Goal: Contribute content

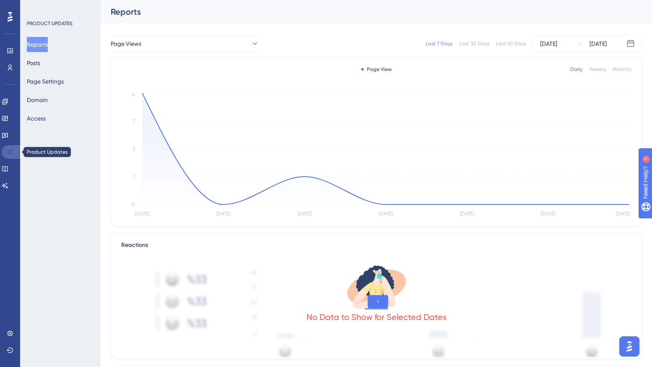
click at [8, 153] on icon at bounding box center [10, 151] width 5 height 5
click at [40, 63] on button "Posts" at bounding box center [33, 62] width 13 height 15
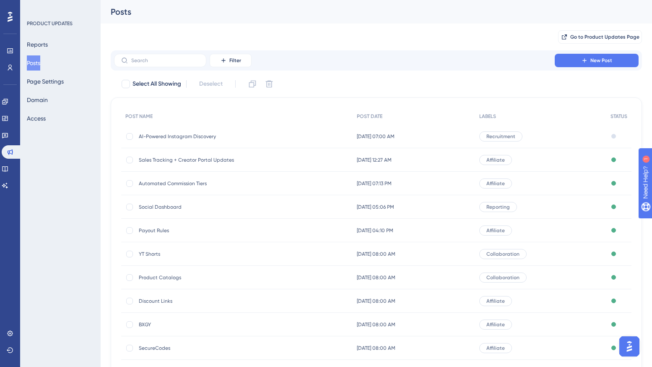
click at [184, 139] on span "AI-Powered Instagram Discovery" at bounding box center [206, 136] width 134 height 7
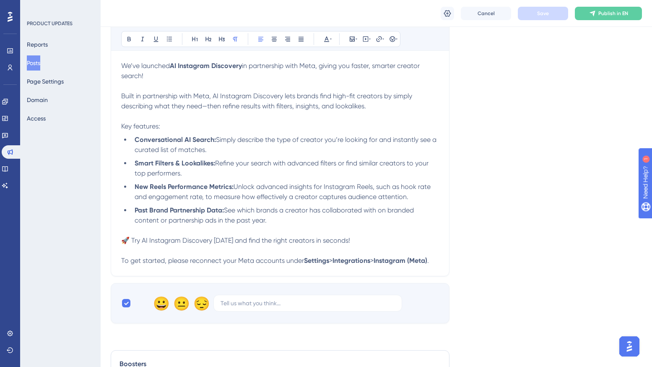
scroll to position [272, 0]
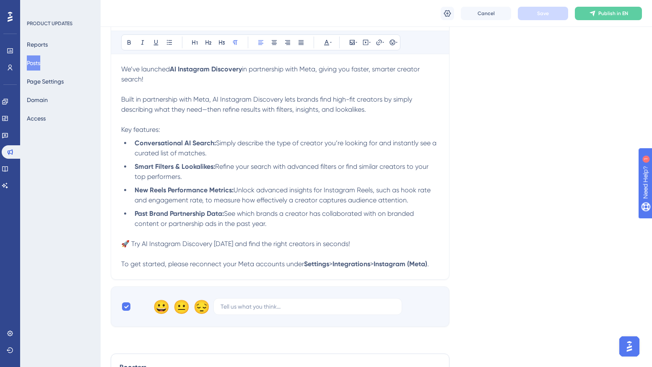
click at [172, 72] on strong "AI Instagram Discovery" at bounding box center [206, 69] width 72 height 8
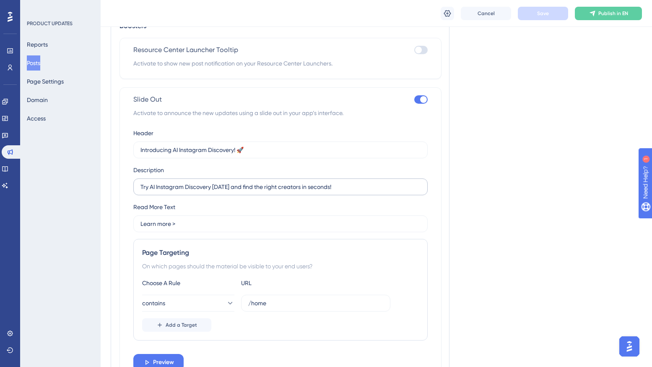
scroll to position [621, 0]
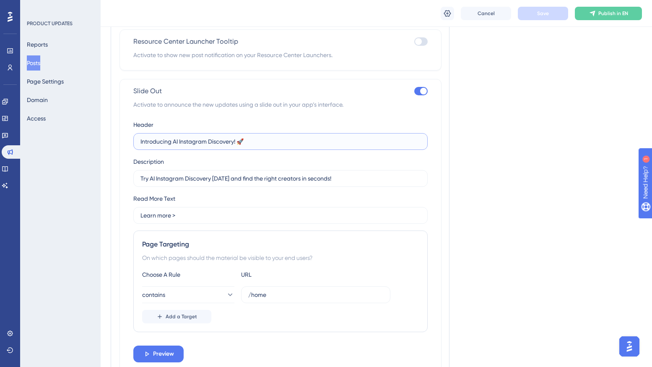
click at [172, 143] on input "Introducing AI Instagram Discovery! 🚀" at bounding box center [280, 141] width 280 height 9
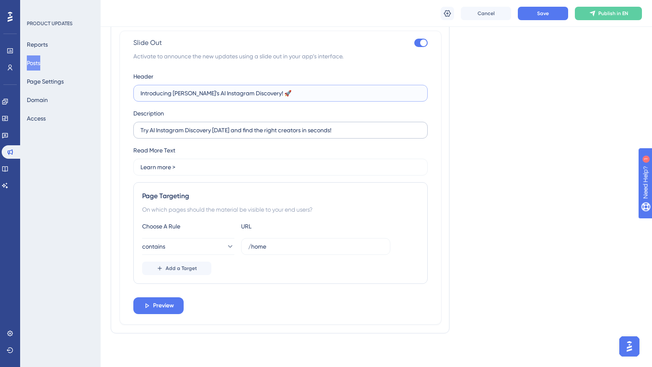
type input "Introducing Aspire's AI Instagram Discovery! 🚀"
click at [372, 130] on input "Try AI Instagram Discovery today and find the right creators in seconds!" at bounding box center [280, 129] width 280 height 9
click at [156, 309] on span "Preview" at bounding box center [163, 305] width 21 height 10
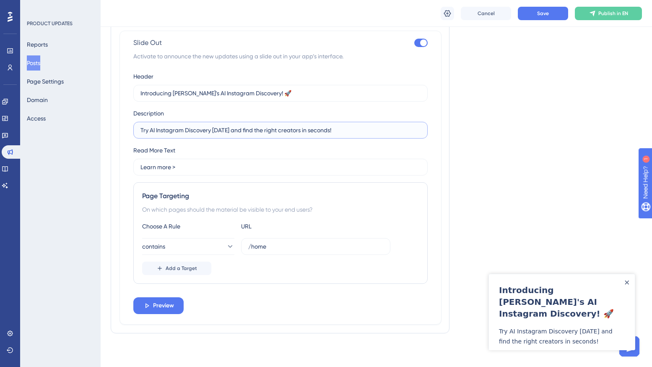
drag, startPoint x: 229, startPoint y: 133, endPoint x: 151, endPoint y: 131, distance: 78.4
click at [151, 131] on input "Try AI Instagram Discovery today and find the right creators in seconds!" at bounding box center [280, 129] width 280 height 9
click at [211, 129] on input "Try it today and find the right creators in seconds!" at bounding box center [280, 129] width 280 height 9
click at [326, 134] on input "Try it today and find the perfect creators in seconds!" at bounding box center [280, 129] width 280 height 9
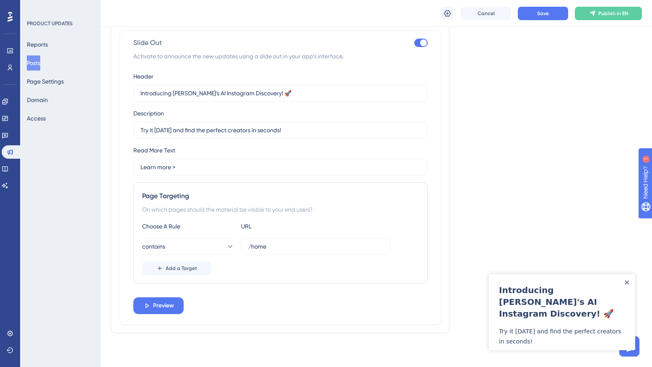
click at [286, 130] on input "Try it today and find the perfect creators in seconds!" at bounding box center [280, 129] width 280 height 9
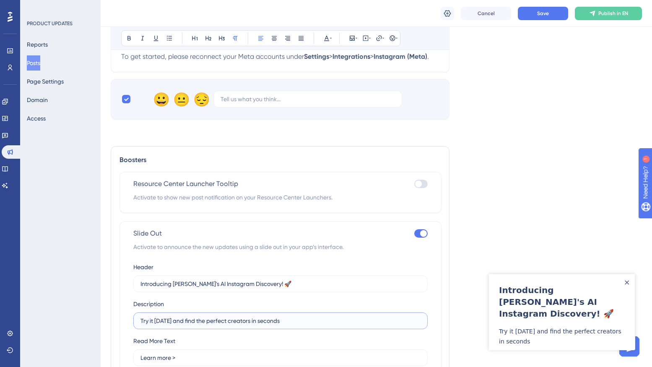
scroll to position [544, 0]
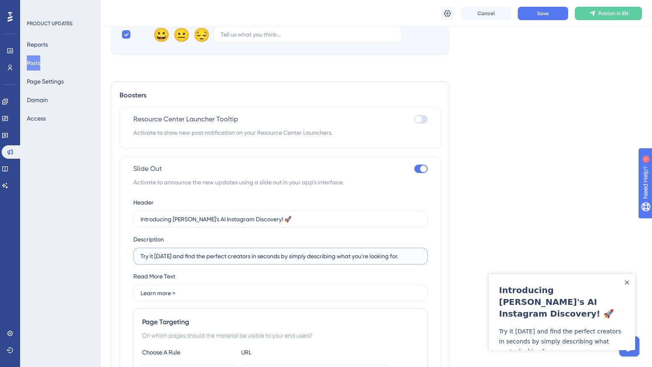
drag, startPoint x: 279, startPoint y: 258, endPoint x: 440, endPoint y: 260, distance: 161.0
click at [440, 260] on div "Slide Out Activate to announce the new updates using a slide out in your app’s …" at bounding box center [281, 303] width 322 height 294
type input "Try it today and find the perfect creators in seconds."
drag, startPoint x: 257, startPoint y: 221, endPoint x: 258, endPoint y: 232, distance: 11.4
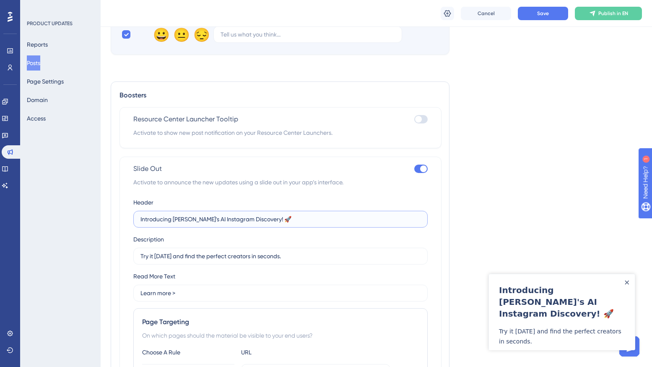
click at [257, 221] on input "Introducing Aspire's AI Instagram Discovery! 🚀" at bounding box center [280, 218] width 280 height 9
type input "Introducing Aspire's AI Instagram Discovery 🚀"
click at [290, 257] on input "Try it today and find the perfect creators in seconds." at bounding box center [280, 255] width 280 height 9
type input "Try it today and find the perfect creators in seconds!"
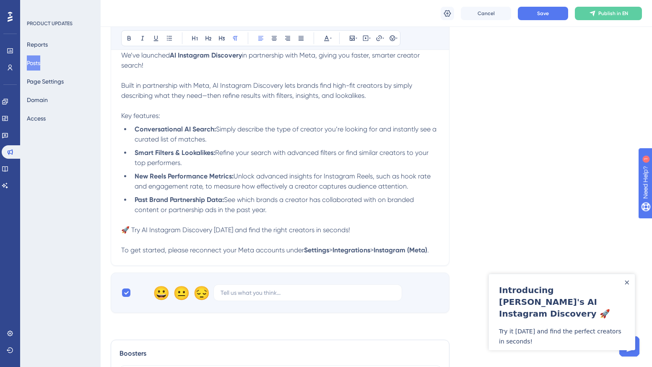
scroll to position [187, 0]
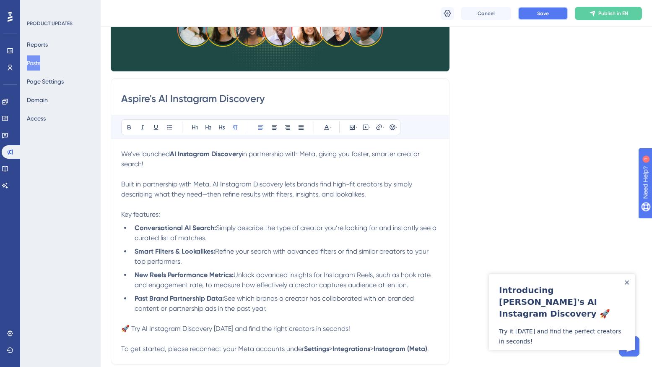
click at [541, 15] on span "Save" at bounding box center [543, 13] width 12 height 7
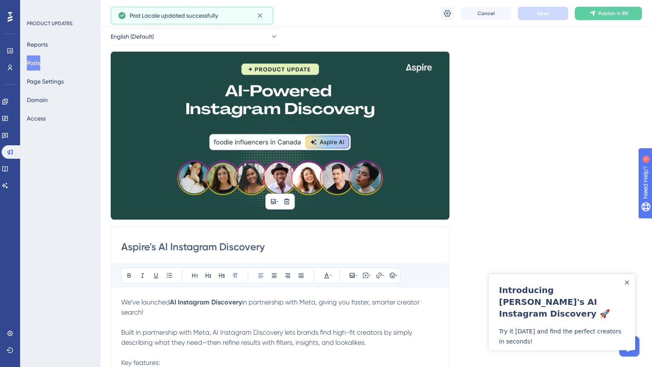
scroll to position [0, 0]
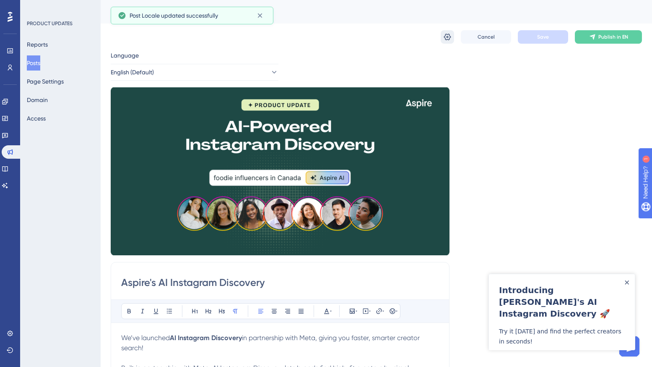
click at [448, 36] on icon at bounding box center [447, 37] width 7 height 7
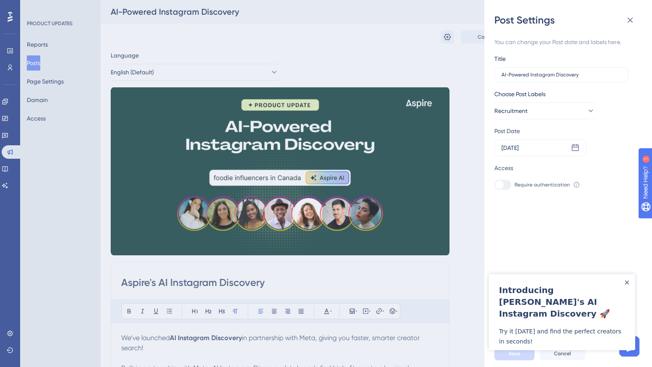
click at [414, 67] on div "Post Settings You can change your Post date and labels here. Title AI-Powered I…" at bounding box center [326, 183] width 652 height 367
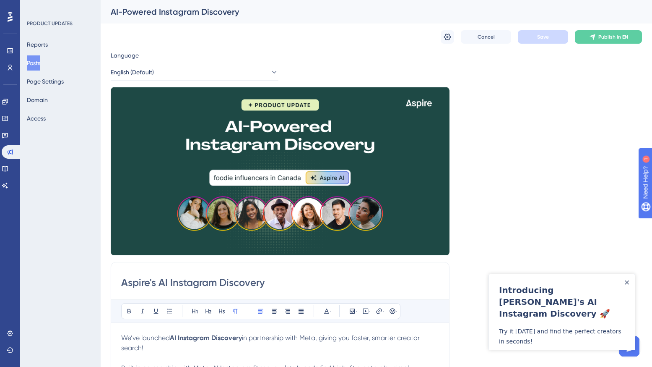
click at [133, 13] on div "AI-Powered Instagram Discovery" at bounding box center [366, 12] width 510 height 12
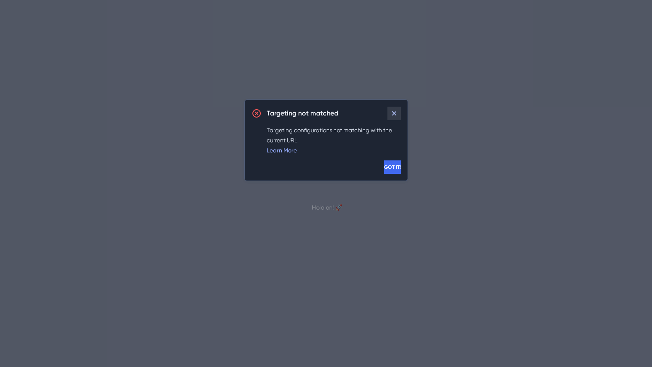
click at [391, 117] on icon at bounding box center [394, 113] width 8 height 8
